Goal: Navigation & Orientation: Go to known website

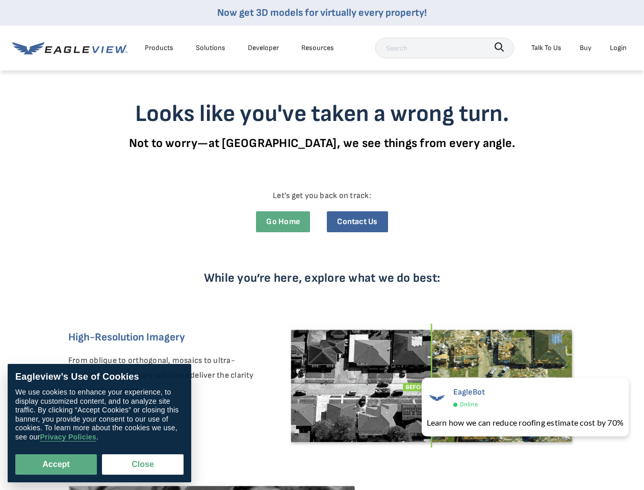
click at [322, 245] on div "While you’re here, explore what we do best: High-Resolution Imagery From obliqu…" at bounding box center [322, 435] width 546 height 390
click at [159, 47] on div "Products" at bounding box center [159, 47] width 29 height 13
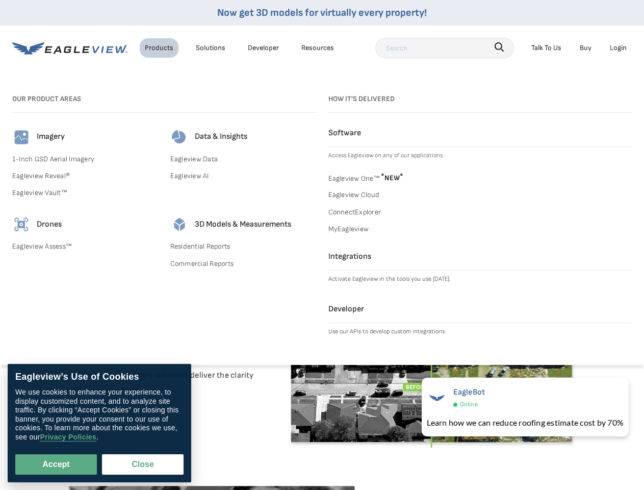
click at [211, 47] on div "Solutions" at bounding box center [211, 47] width 30 height 13
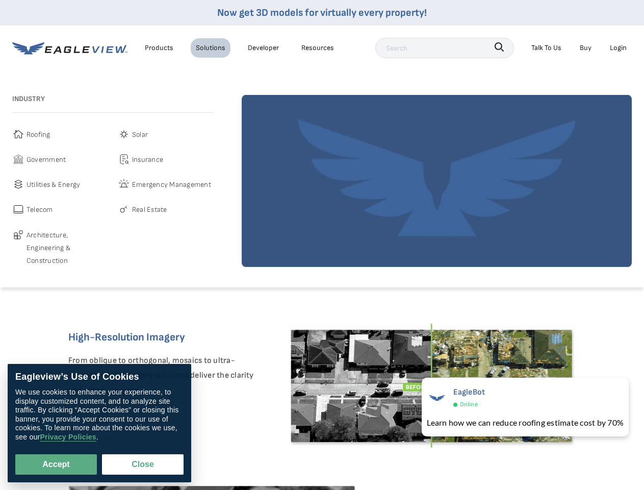
click at [318, 47] on div "Resources" at bounding box center [317, 47] width 33 height 13
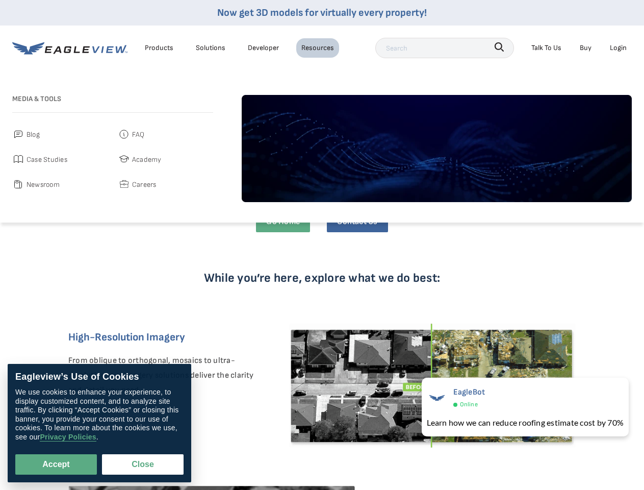
click at [499, 47] on icon "button" at bounding box center [499, 46] width 9 height 9
click at [546, 47] on div "Talk To Us" at bounding box center [546, 47] width 30 height 13
click at [618, 47] on div "Login" at bounding box center [618, 47] width 17 height 13
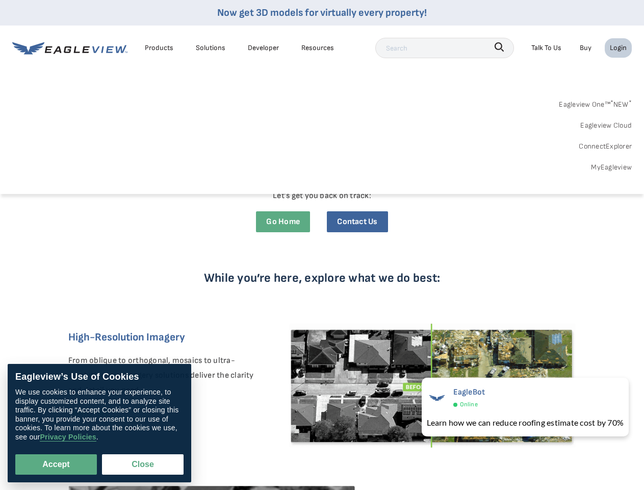
click at [56, 464] on button "Accept" at bounding box center [56, 464] width 82 height 20
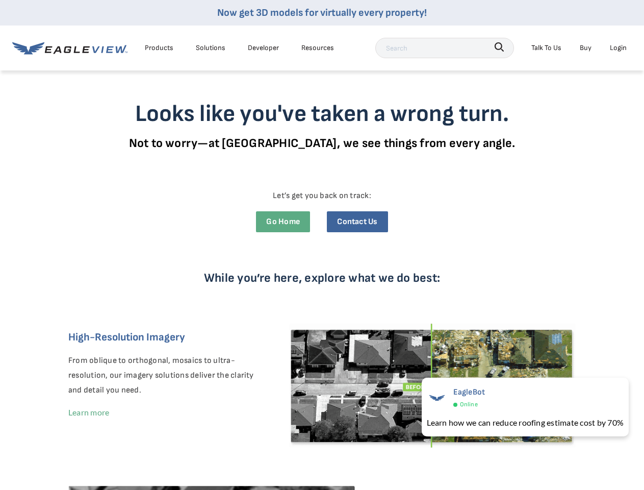
click at [143, 464] on button "Close" at bounding box center [141, 461] width 78 height 19
checkbox input "false"
click at [523, 406] on div "EagleBot Online" at bounding box center [525, 397] width 197 height 25
